Goal: Check status: Check status

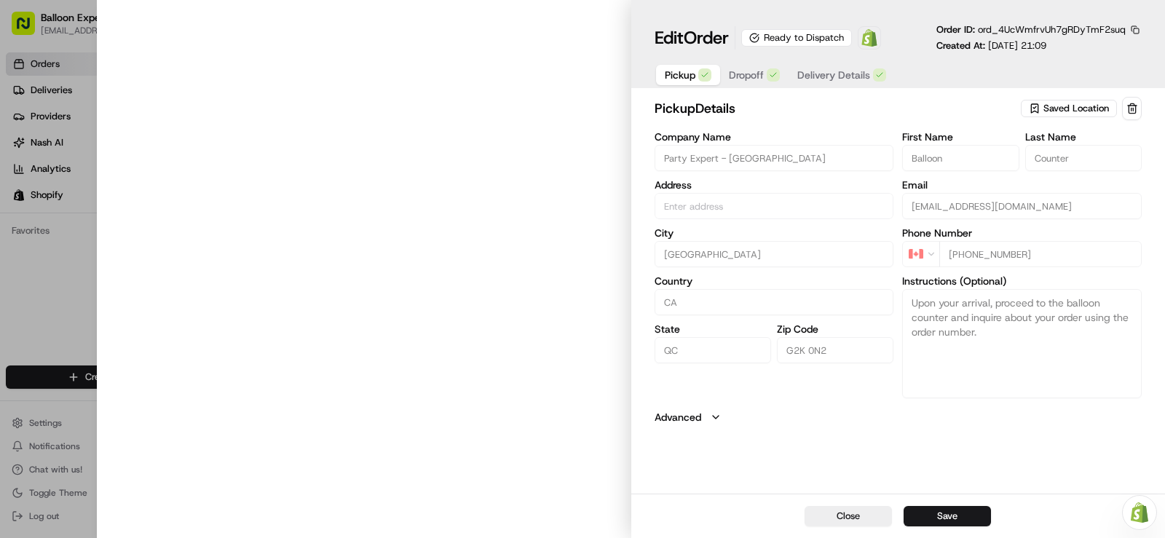
type input "[STREET_ADDRESS][PERSON_NAME]"
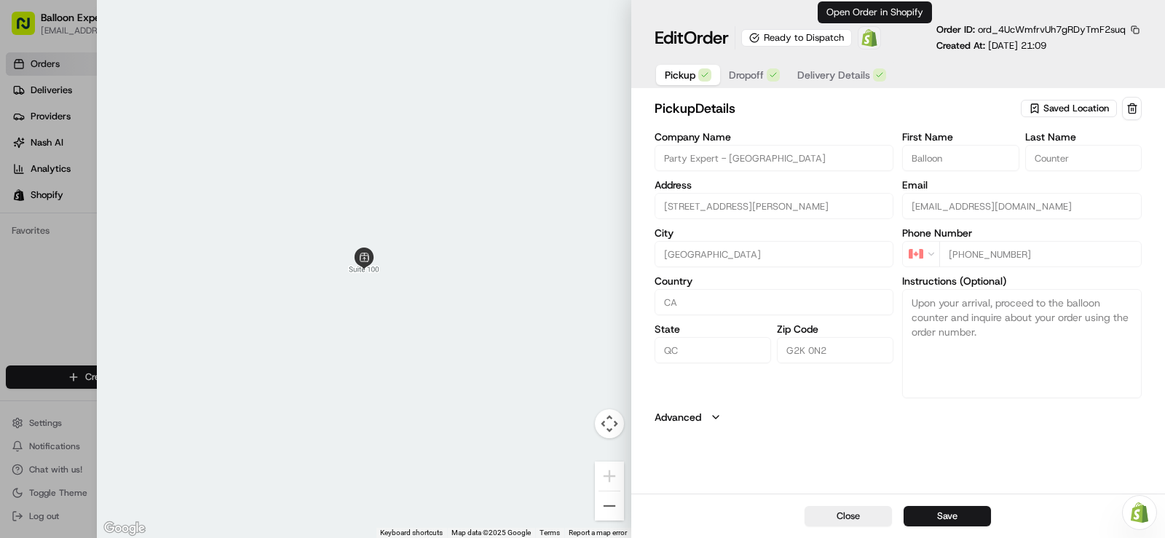
click at [878, 44] on img at bounding box center [869, 37] width 17 height 17
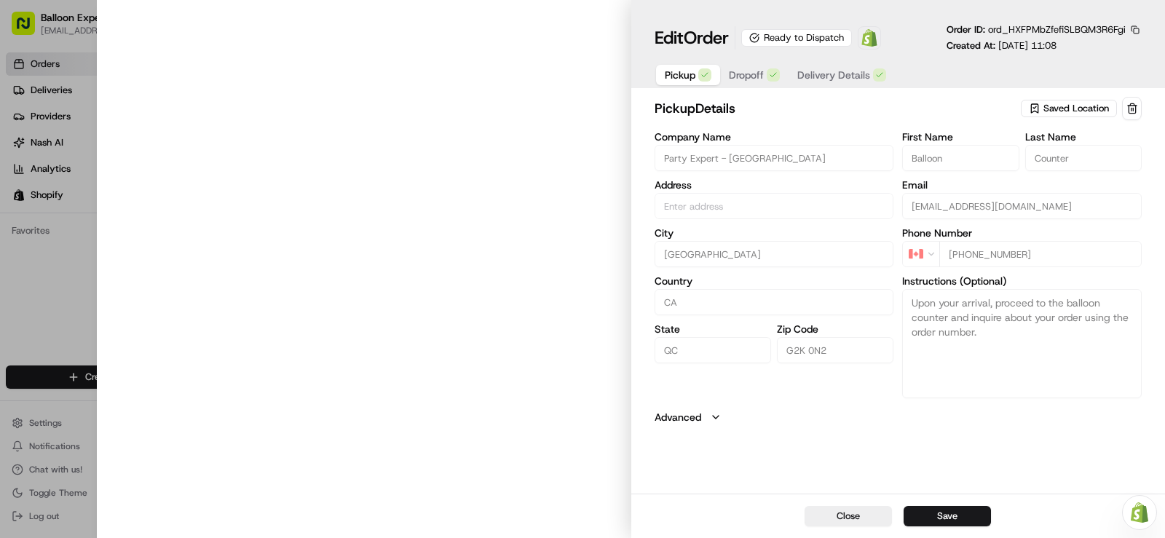
type input "[STREET_ADDRESS][PERSON_NAME]"
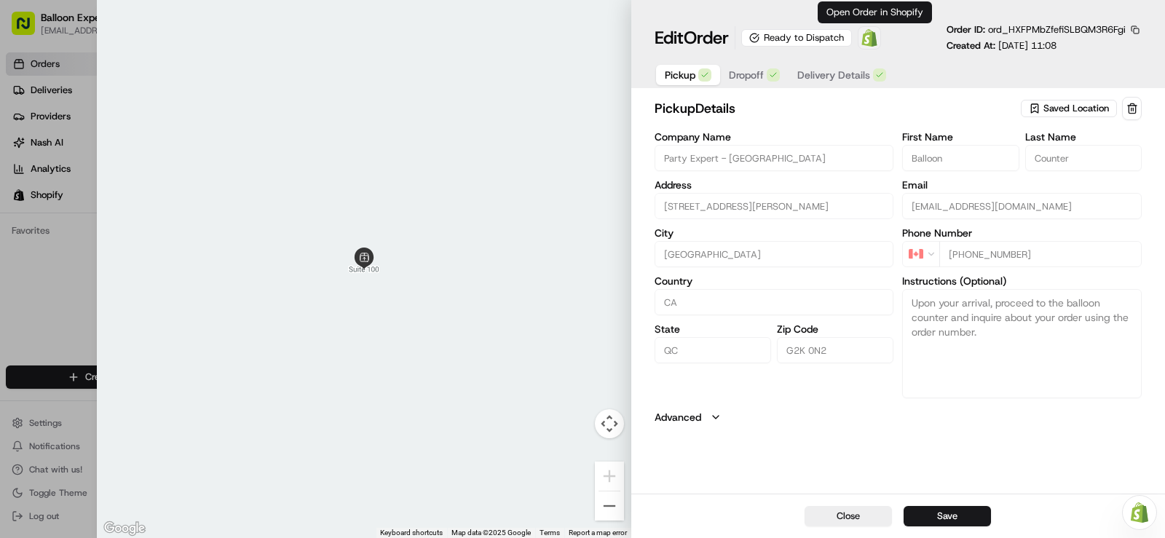
click at [878, 39] on img at bounding box center [869, 37] width 17 height 17
